Goal: Task Accomplishment & Management: Manage account settings

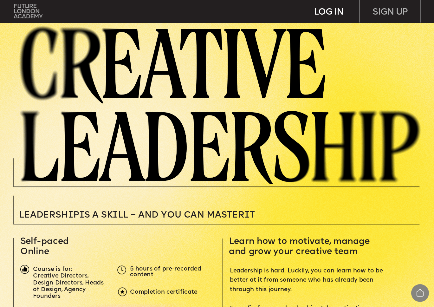
click at [324, 13] on div "LOG IN" at bounding box center [328, 11] width 61 height 23
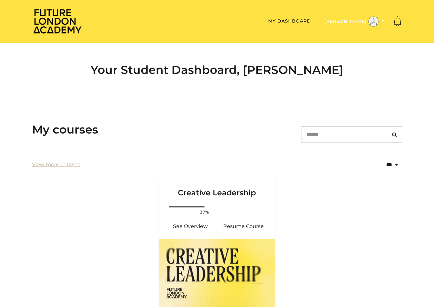
click at [355, 24] on button "[PERSON_NAME]" at bounding box center [354, 21] width 64 height 11
click at [352, 34] on link "My Account" at bounding box center [363, 32] width 56 height 10
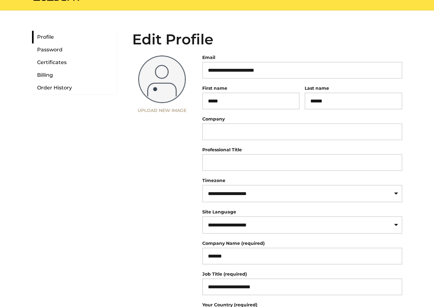
scroll to position [34, 0]
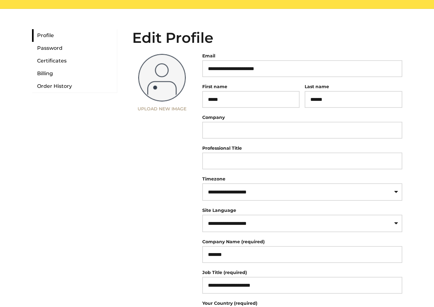
click at [237, 205] on section "**********" at bounding box center [302, 214] width 210 height 326
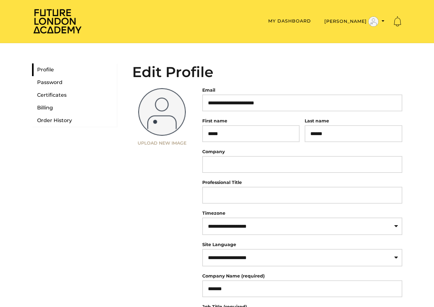
scroll to position [0, 0]
click at [49, 104] on link "Billing" at bounding box center [74, 107] width 85 height 13
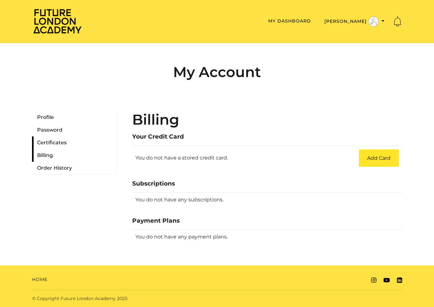
click at [56, 142] on link "Certificates" at bounding box center [74, 142] width 85 height 13
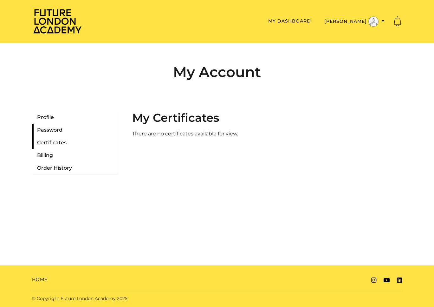
click at [54, 131] on link "Password" at bounding box center [74, 130] width 85 height 13
